Goal: Transaction & Acquisition: Purchase product/service

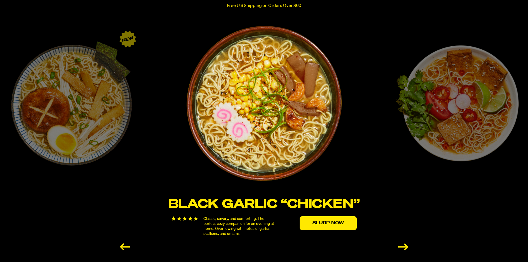
scroll to position [915, 0]
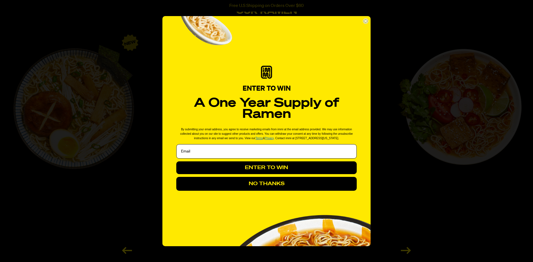
click at [256, 183] on button "NO THANKS" at bounding box center [266, 184] width 180 height 14
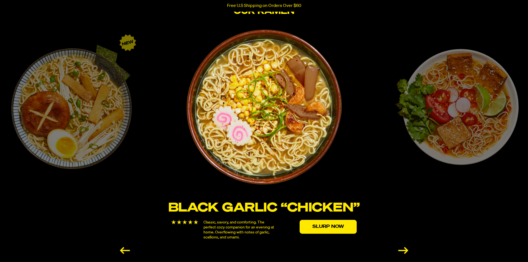
click at [400, 250] on div "Next slide" at bounding box center [404, 250] width 10 height 7
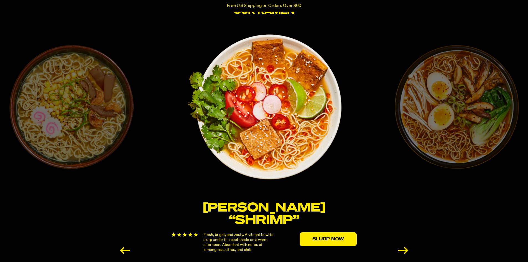
click at [401, 249] on div "Next slide" at bounding box center [404, 250] width 10 height 7
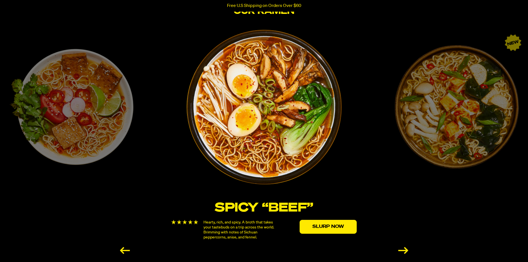
click at [401, 249] on div "Next slide" at bounding box center [404, 250] width 10 height 7
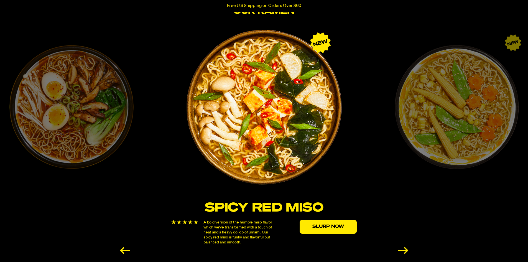
click at [126, 250] on div "Previous slide" at bounding box center [125, 250] width 10 height 7
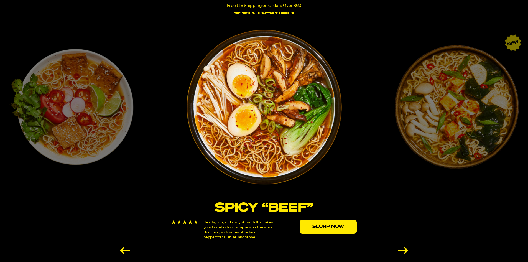
click at [408, 250] on div "Next slide" at bounding box center [404, 250] width 10 height 7
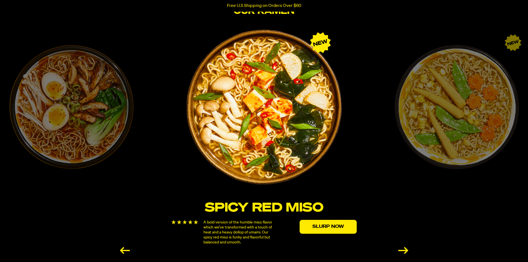
click at [408, 250] on div "Next slide" at bounding box center [404, 250] width 10 height 7
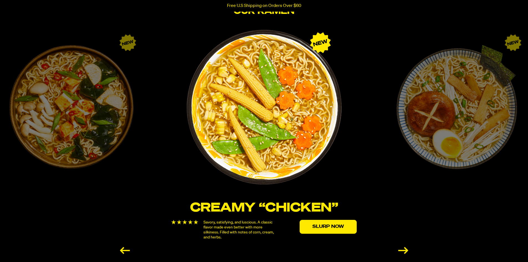
click at [408, 250] on div "Next slide" at bounding box center [404, 250] width 10 height 7
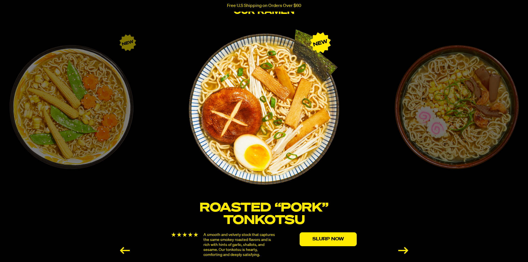
click at [408, 250] on div "Next slide" at bounding box center [404, 250] width 10 height 7
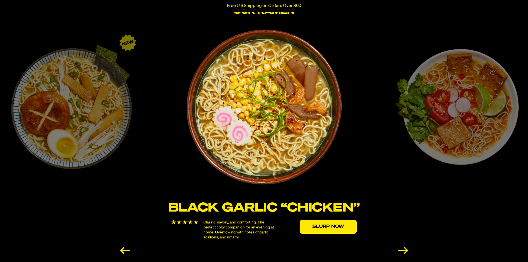
click at [408, 251] on div "Next slide" at bounding box center [404, 250] width 10 height 7
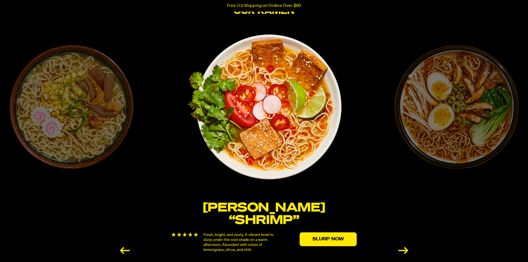
click at [402, 253] on div "Next slide" at bounding box center [404, 250] width 10 height 7
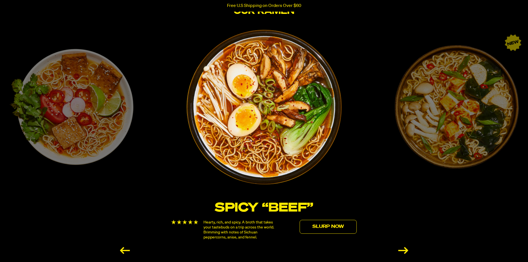
click at [335, 232] on link "Slurp Now" at bounding box center [328, 227] width 57 height 14
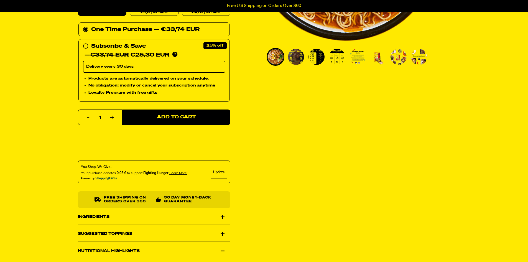
scroll to position [194, 0]
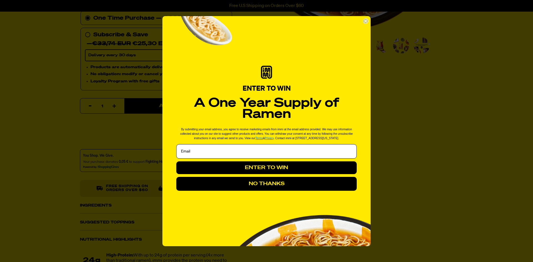
click at [269, 187] on button "NO THANKS" at bounding box center [266, 184] width 180 height 14
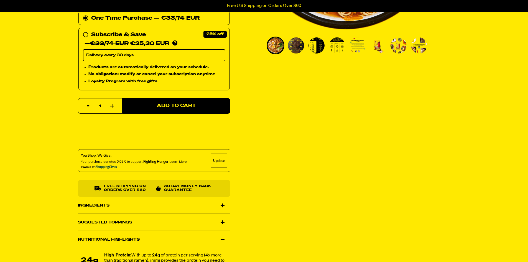
scroll to position [250, 0]
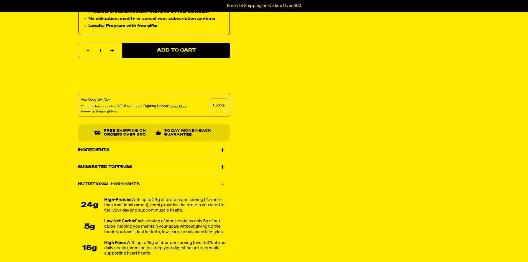
click at [146, 144] on div "Ingredients" at bounding box center [154, 150] width 153 height 16
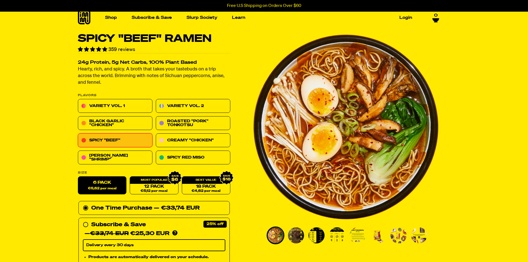
scroll to position [0, 0]
